Goal: Transaction & Acquisition: Subscribe to service/newsletter

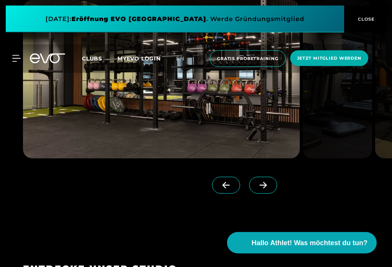
scroll to position [897, 0]
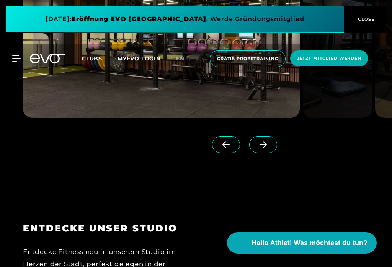
click at [341, 61] on span "Jetzt Mitglied werden" at bounding box center [329, 58] width 64 height 7
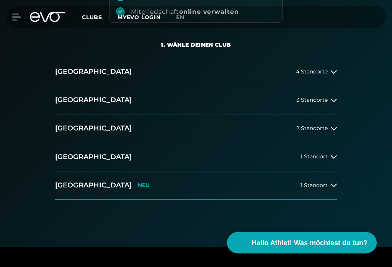
scroll to position [139, 0]
click at [329, 156] on div "1 Standort" at bounding box center [319, 157] width 36 height 6
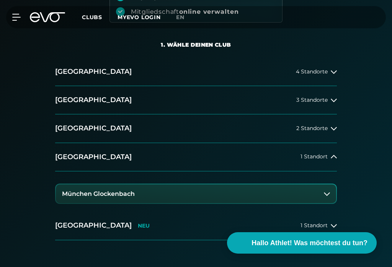
click at [314, 197] on button "München Glockenbach" at bounding box center [196, 194] width 280 height 19
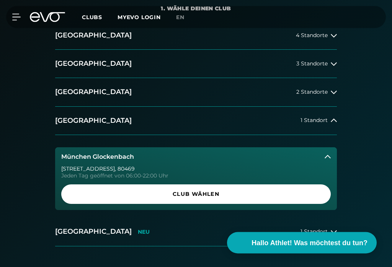
scroll to position [191, 0]
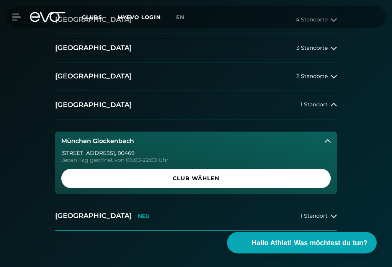
click at [292, 179] on span "Club wählen" at bounding box center [195, 179] width 251 height 8
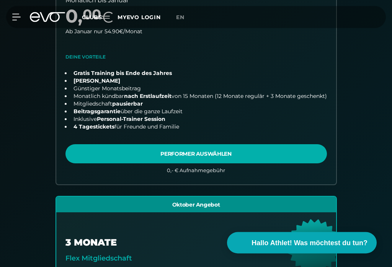
scroll to position [0, 0]
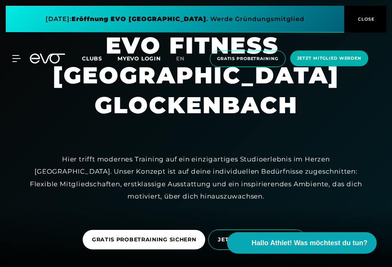
click at [298, 19] on span at bounding box center [175, 19] width 339 height 27
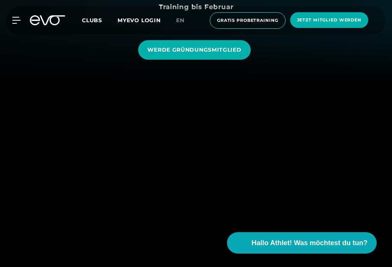
scroll to position [165, 0]
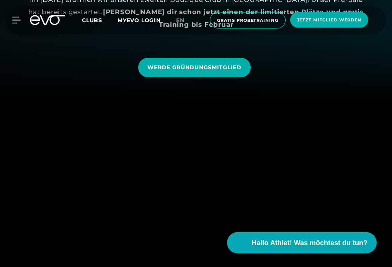
click at [233, 74] on link "WERDE GRÜNDUNGSMITGLIED" at bounding box center [194, 68] width 112 height 20
